Goal: Task Accomplishment & Management: Manage account settings

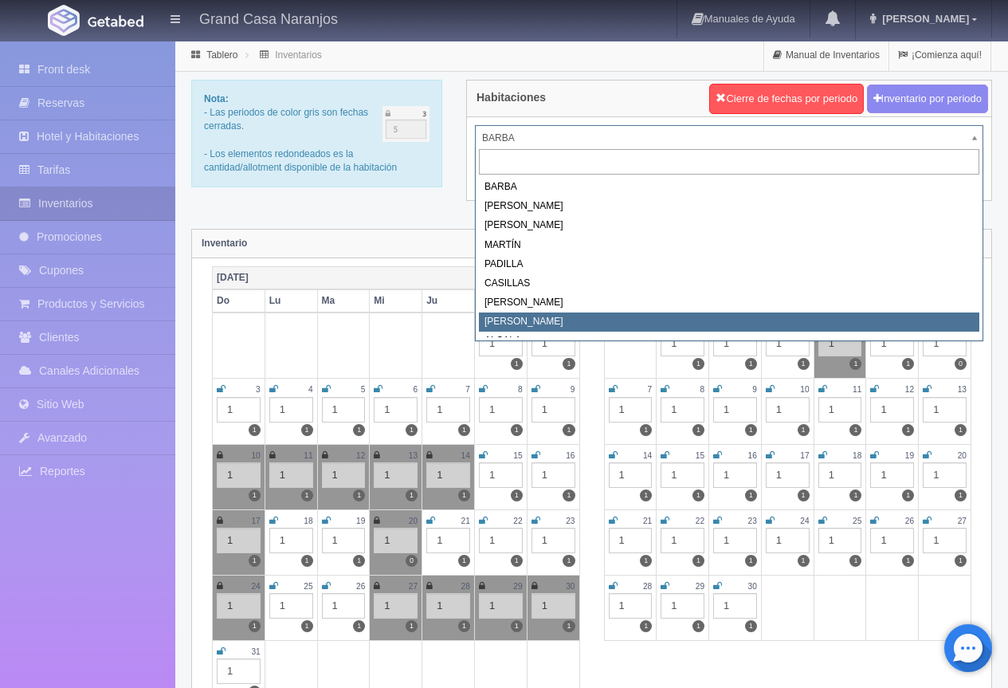
select select "2067"
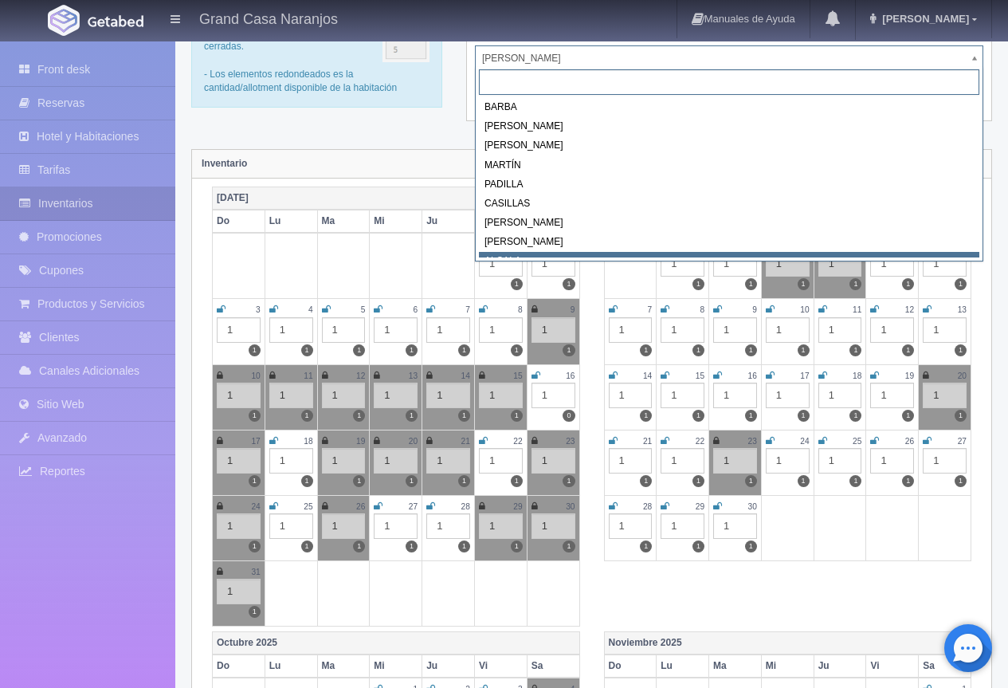
scroll to position [7, 0]
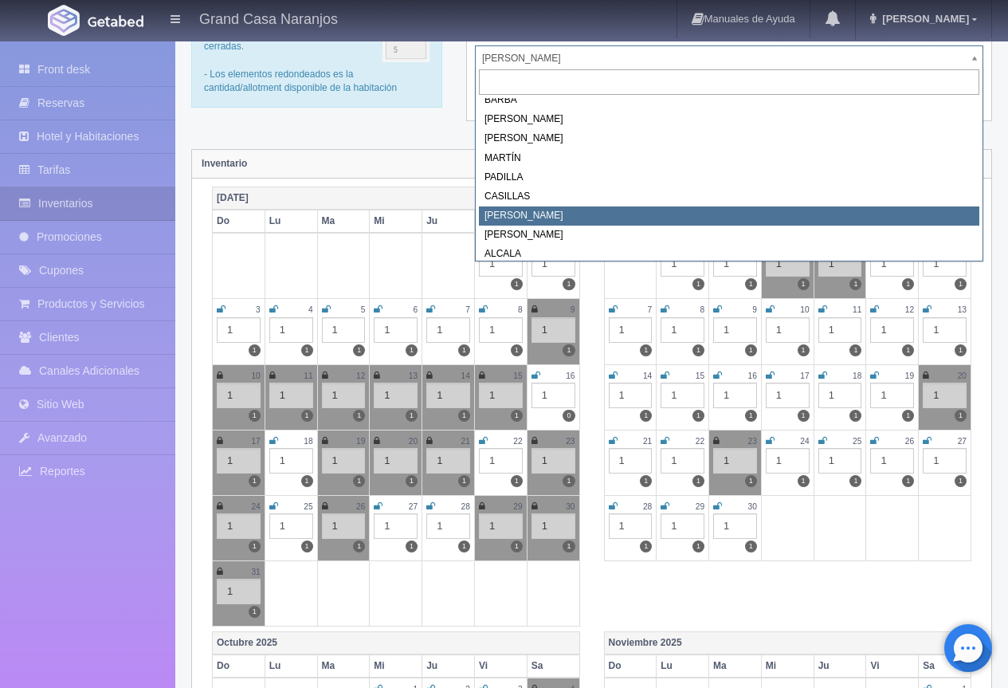
select select "2066"
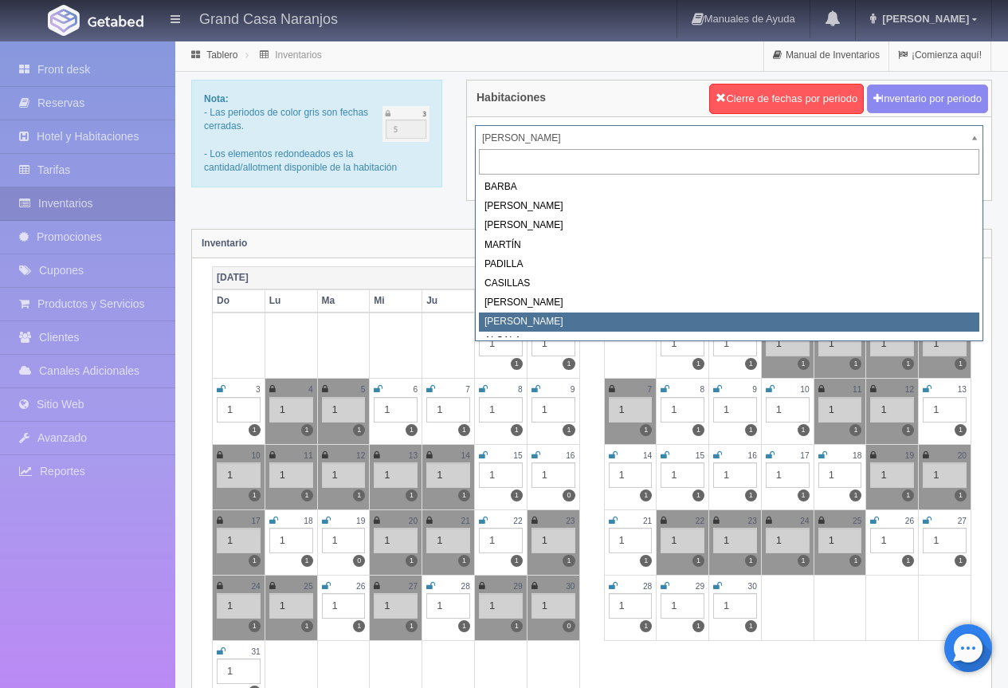
select select "2067"
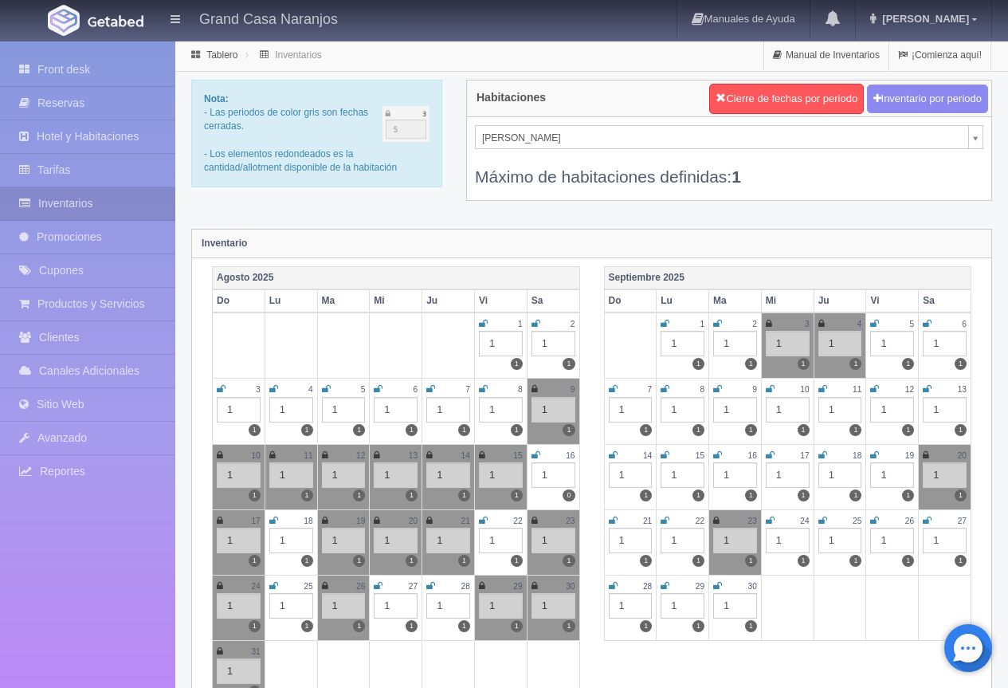
click at [398, 211] on div "Nota: - Las periodos de color gris son fechas cerradas. - Los elementos redonde…" at bounding box center [591, 150] width 825 height 141
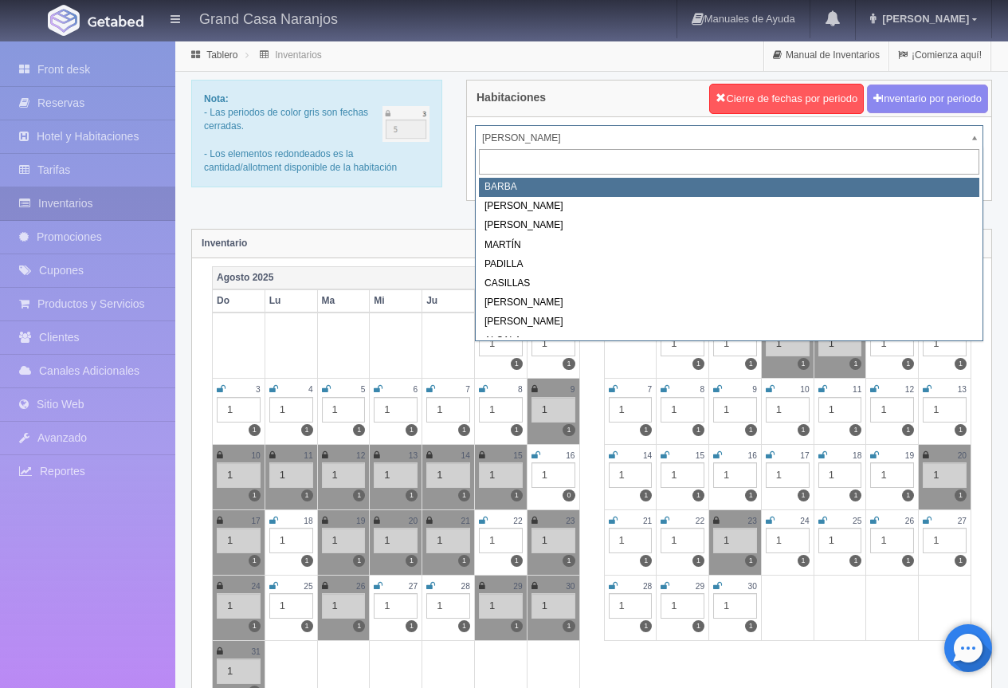
select select "2058"
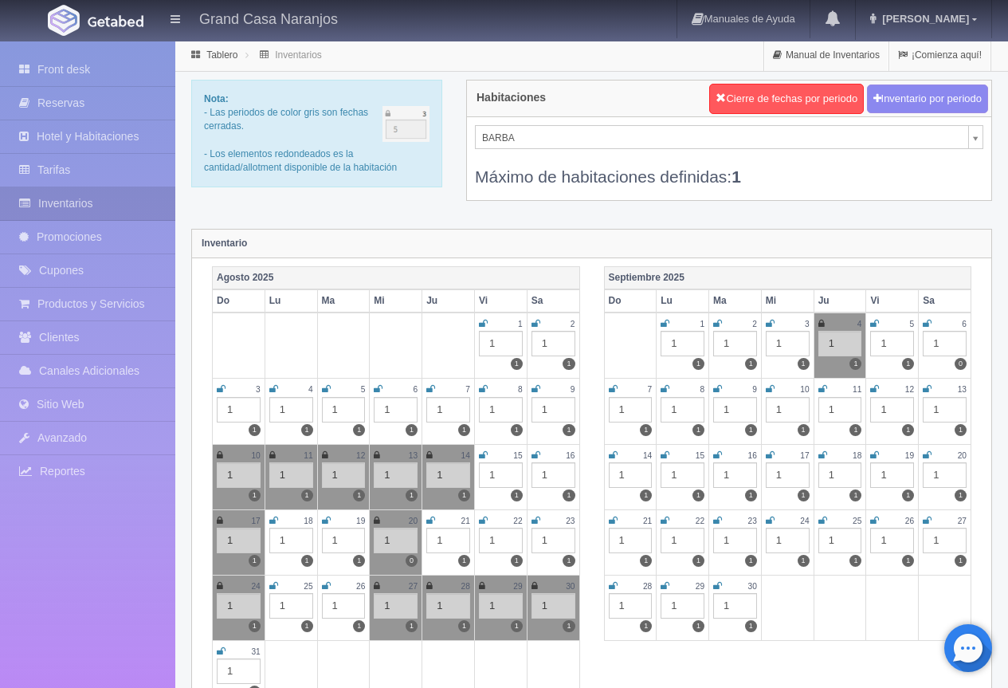
select select "2060"
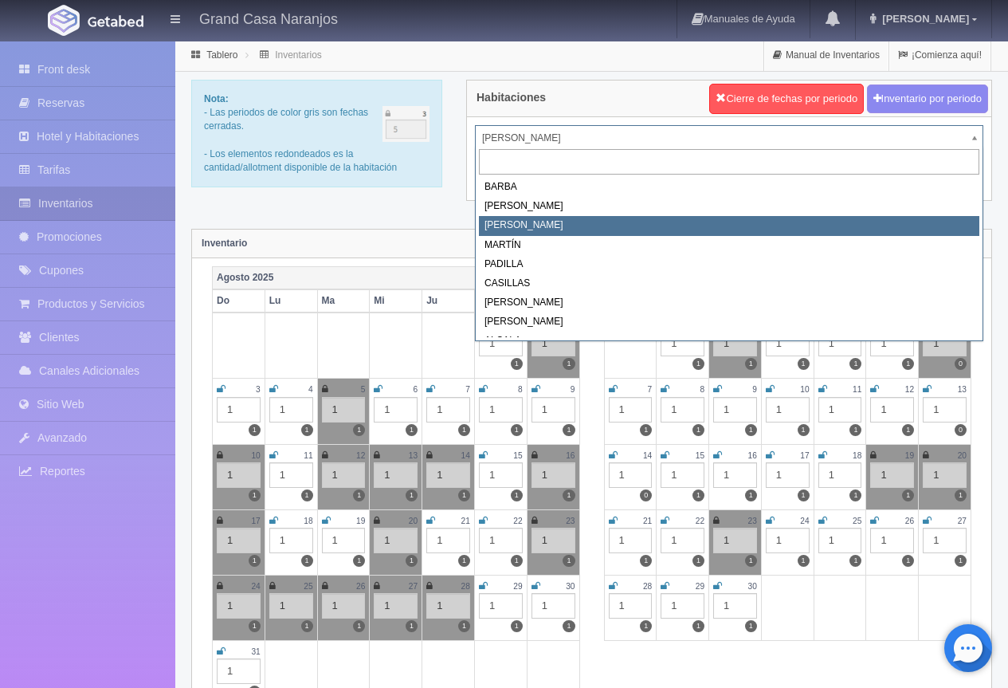
select select "2062"
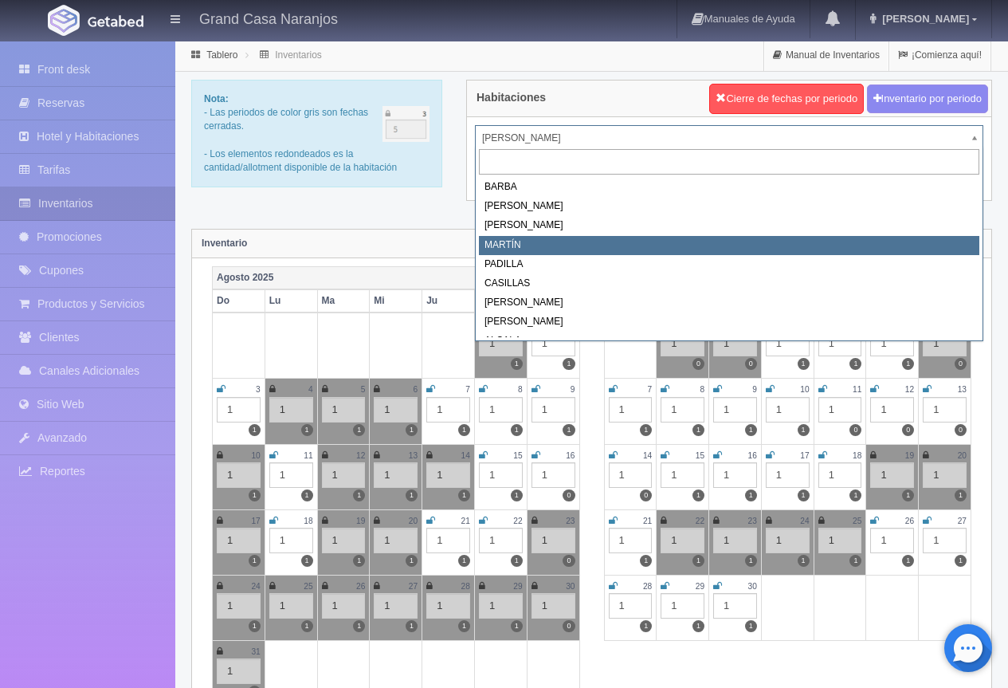
select select "2063"
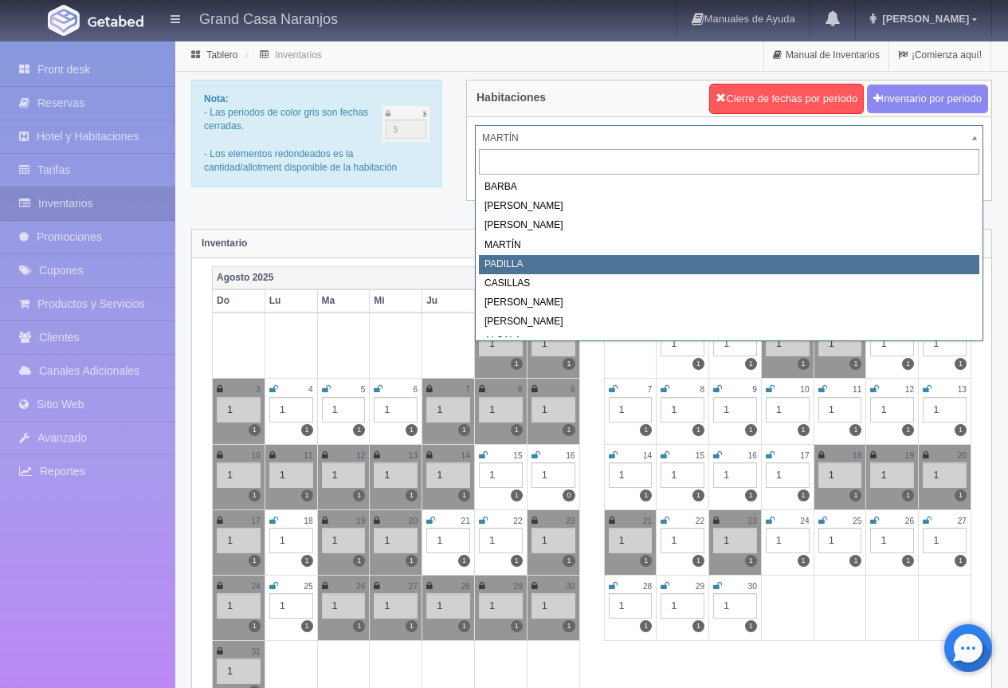
select select "2064"
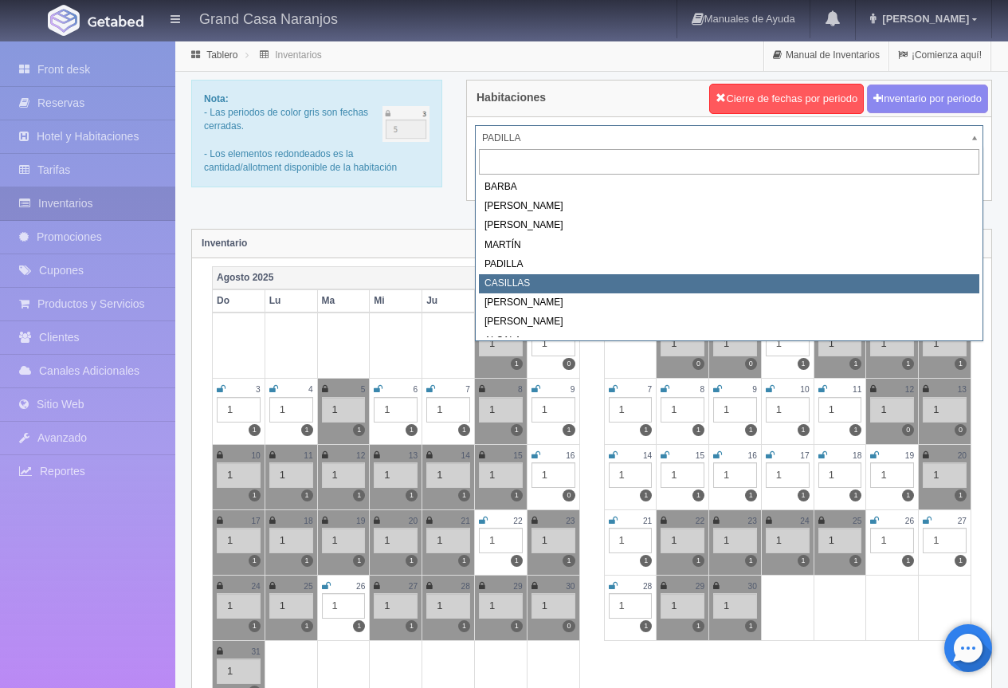
select select "2065"
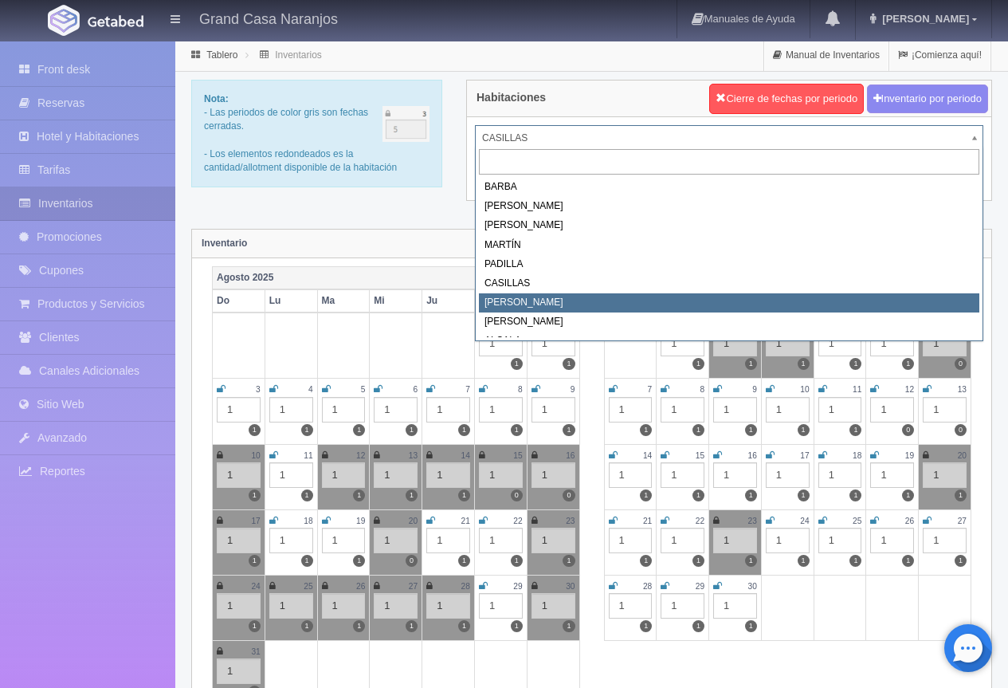
select select "2066"
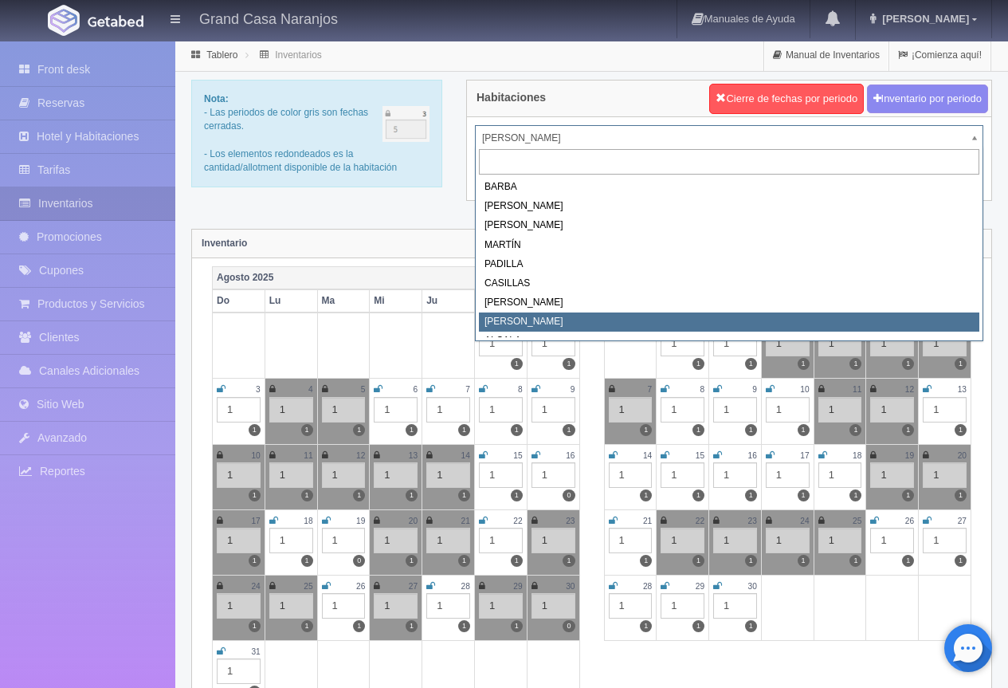
select select "2067"
